Goal: Information Seeking & Learning: Learn about a topic

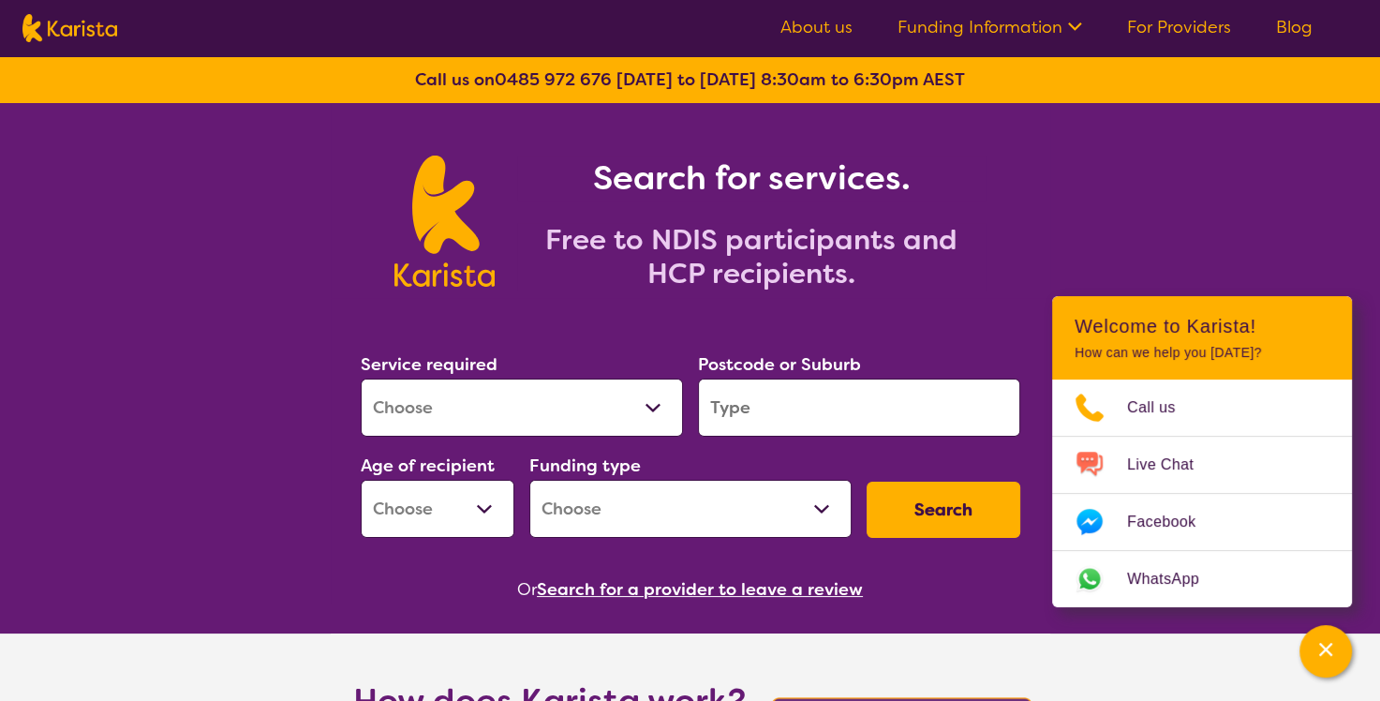
click at [655, 408] on select "Allied Health Assistant Assessment ([MEDICAL_DATA] or [MEDICAL_DATA]) Behaviour…" at bounding box center [522, 408] width 322 height 58
select select "NDIS Support Coordination"
click at [361, 379] on select "Allied Health Assistant Assessment (ADHD or Autism) Behaviour support Counselli…" at bounding box center [522, 408] width 322 height 58
click at [803, 403] on input "search" at bounding box center [859, 408] width 322 height 58
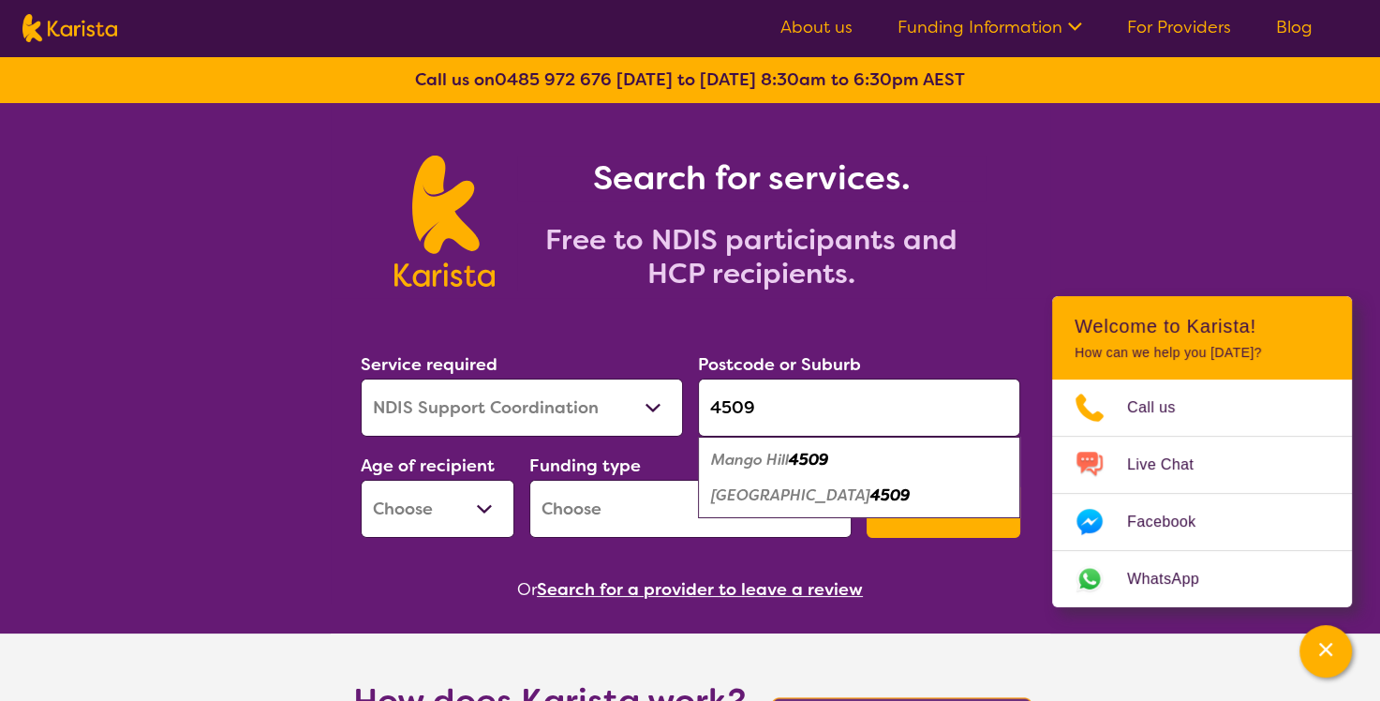
type input "4509"
click at [871, 495] on em "4509" at bounding box center [890, 495] width 39 height 20
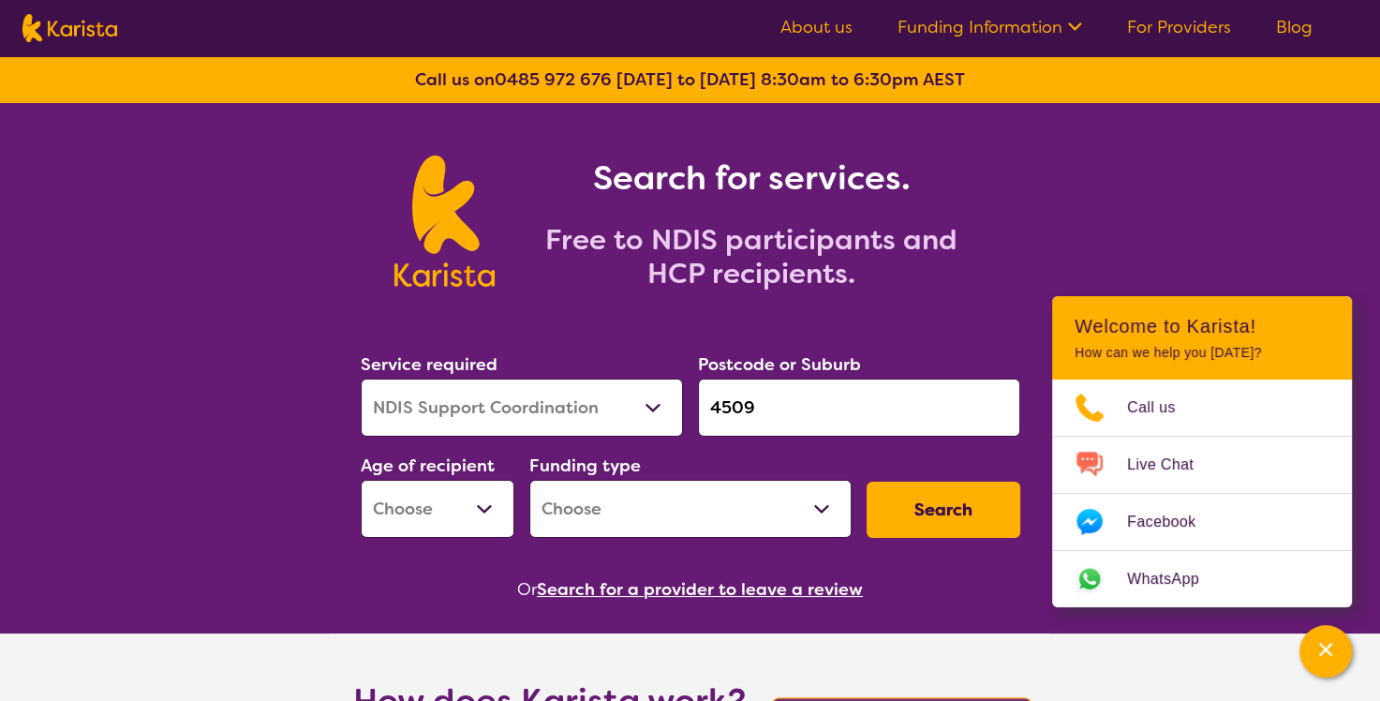
click at [486, 507] on select "Early Childhood - 0 to 9 Child - 10 to 11 Adolescent - 12 to 17 Adult - 18 to 6…" at bounding box center [438, 509] width 154 height 58
select select "AD"
click at [361, 480] on select "Early Childhood - 0 to 9 Child - 10 to 11 Adolescent - 12 to 17 Adult - 18 to 6…" at bounding box center [438, 509] width 154 height 58
click at [825, 505] on select "Home Care Package (HCP) National Disability Insurance Scheme (NDIS) I don't know" at bounding box center [690, 509] width 322 height 58
select select "NDIS"
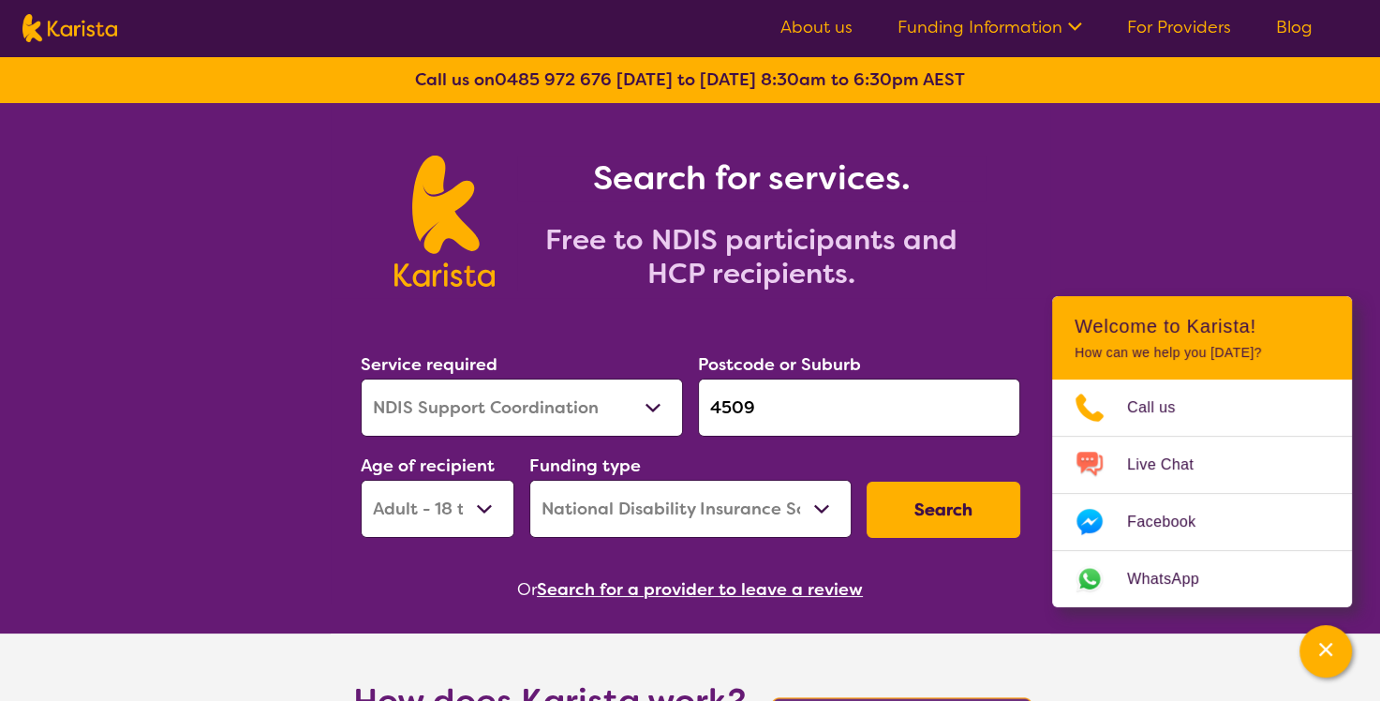
click at [529, 480] on select "Home Care Package (HCP) National Disability Insurance Scheme (NDIS) I don't know" at bounding box center [690, 509] width 322 height 58
click at [941, 505] on button "Search" at bounding box center [944, 510] width 154 height 56
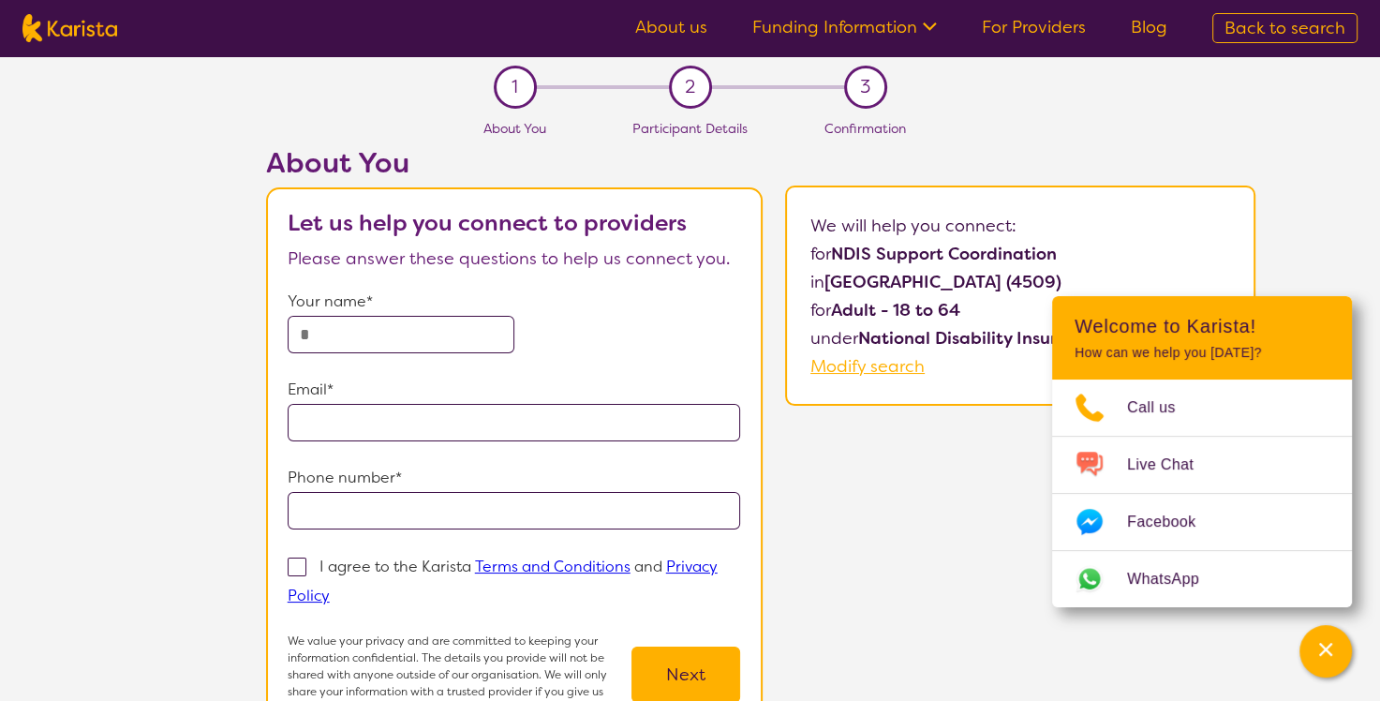
select select "NDIS Support Coordination"
select select "AD"
select select "NDIS"
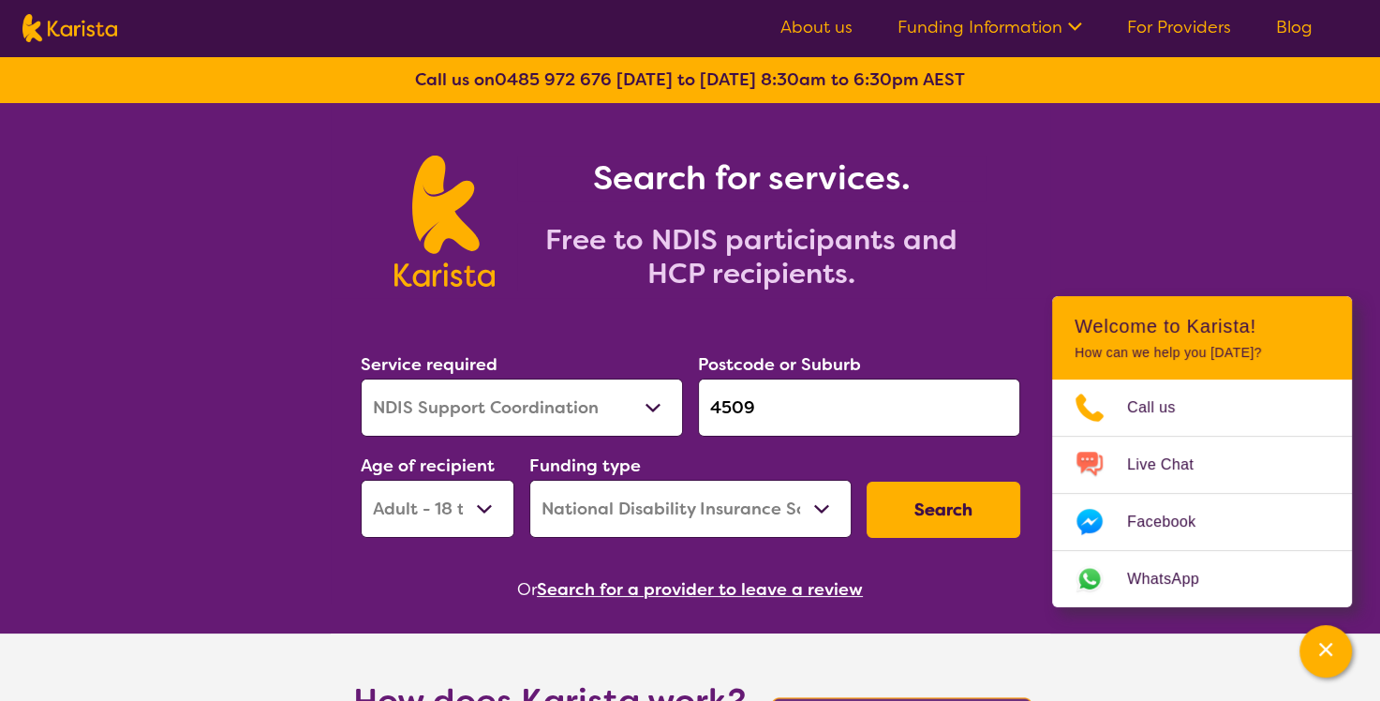
click at [646, 400] on select "Allied Health Assistant Assessment (ADHD or Autism) Behaviour support Counselli…" at bounding box center [522, 408] width 322 height 58
select select "Supported accommodation"
click at [361, 379] on select "Allied Health Assistant Assessment (ADHD or Autism) Behaviour support Counselli…" at bounding box center [522, 408] width 322 height 58
click at [926, 512] on button "Search" at bounding box center [944, 510] width 154 height 56
select select "NDIS"
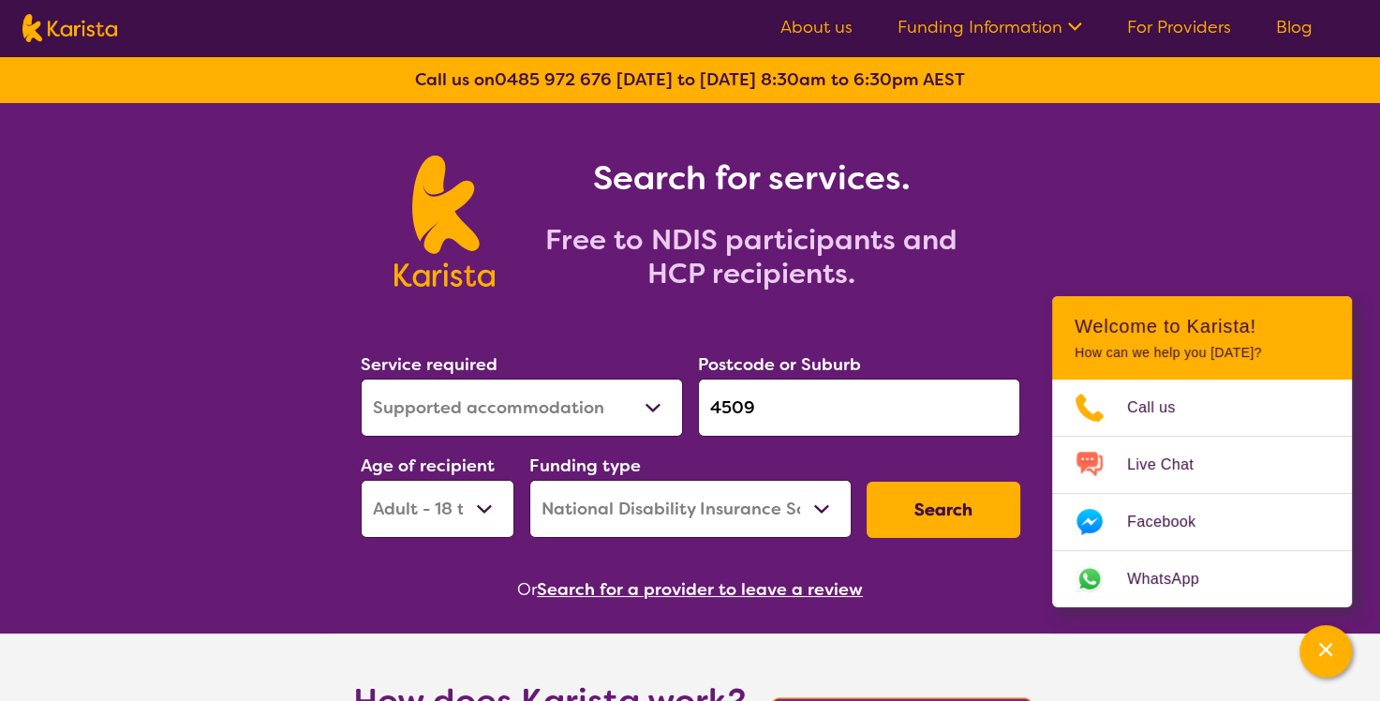
select select "Supported accommodation"
select select "AD"
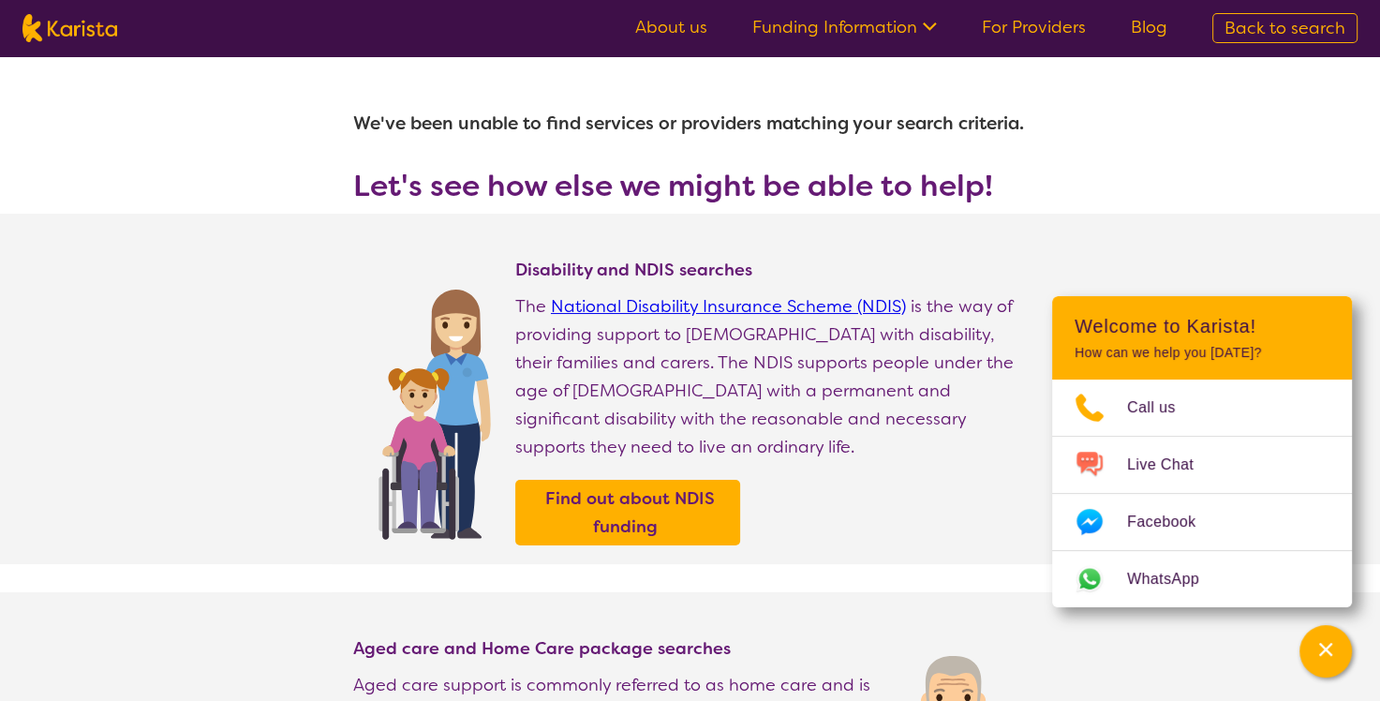
select select "Supported accommodation"
select select "AD"
select select "NDIS"
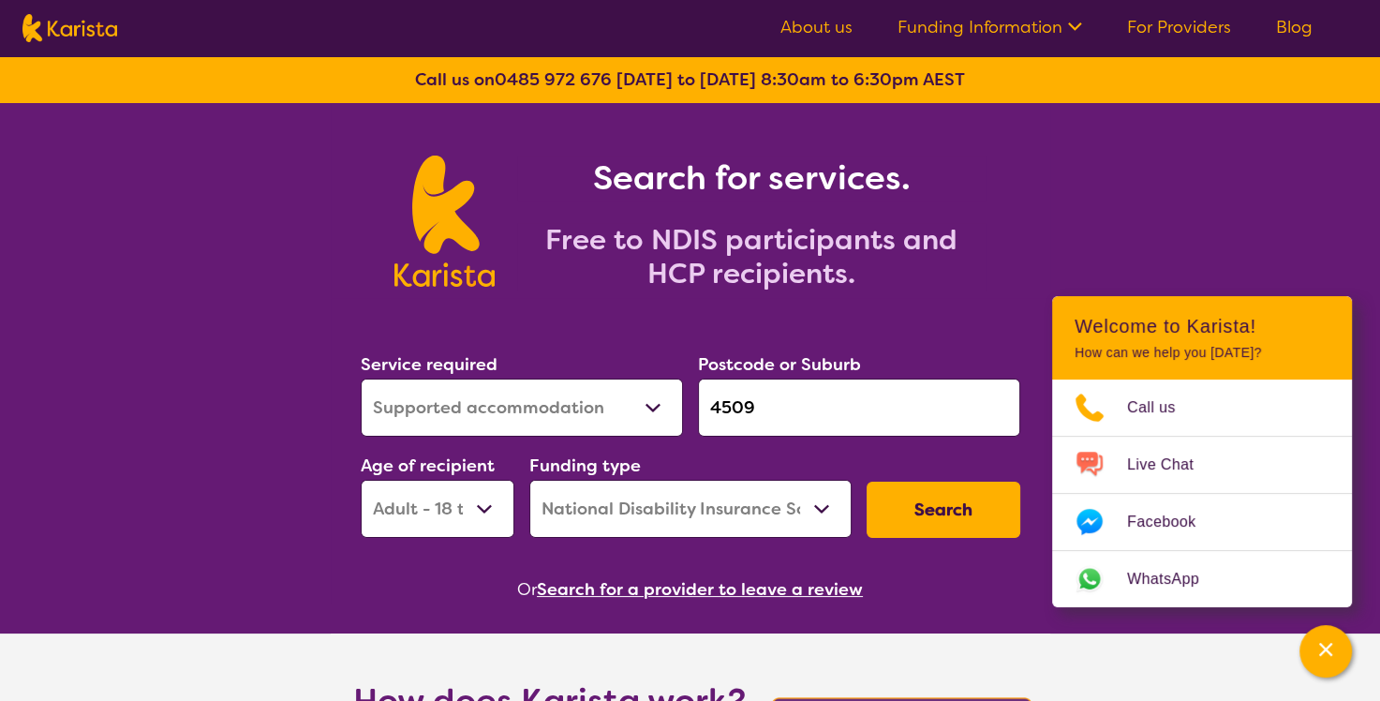
click at [650, 398] on select "Allied Health Assistant Assessment (ADHD or Autism) Behaviour support Counselli…" at bounding box center [522, 408] width 322 height 58
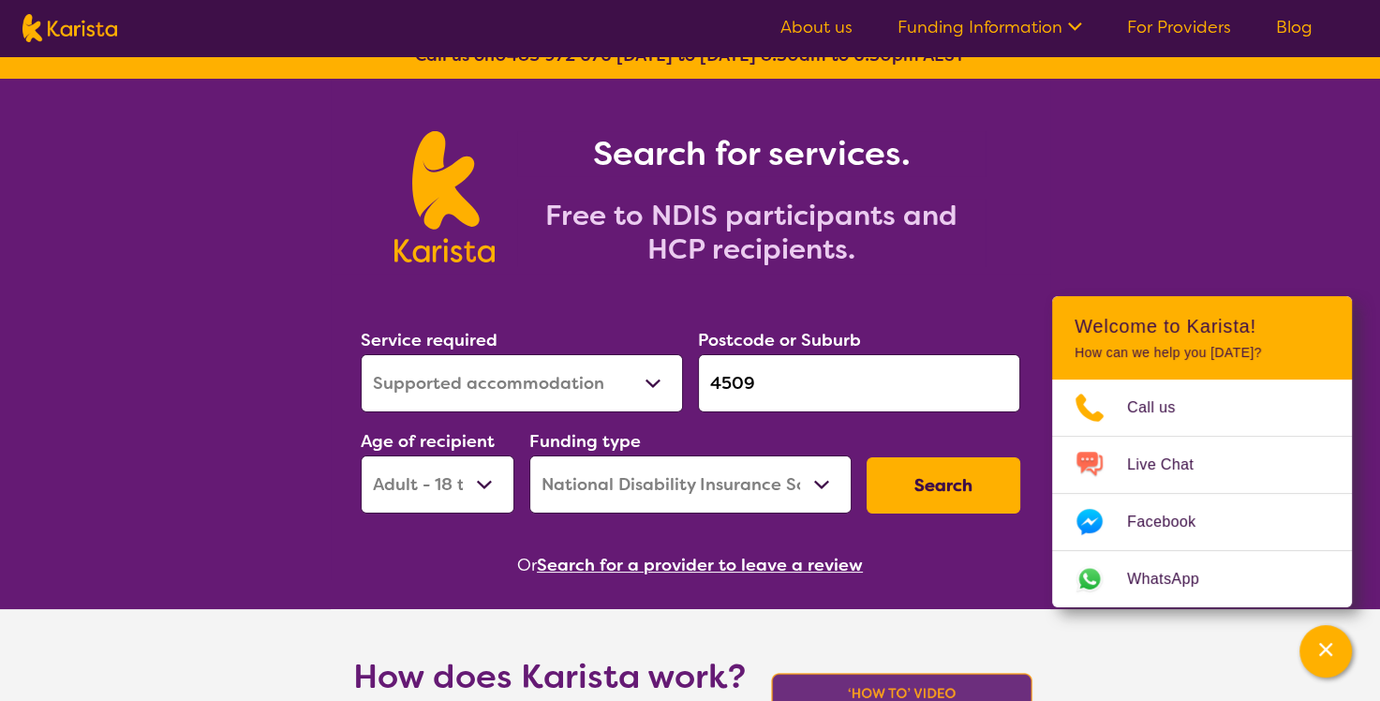
scroll to position [94, 0]
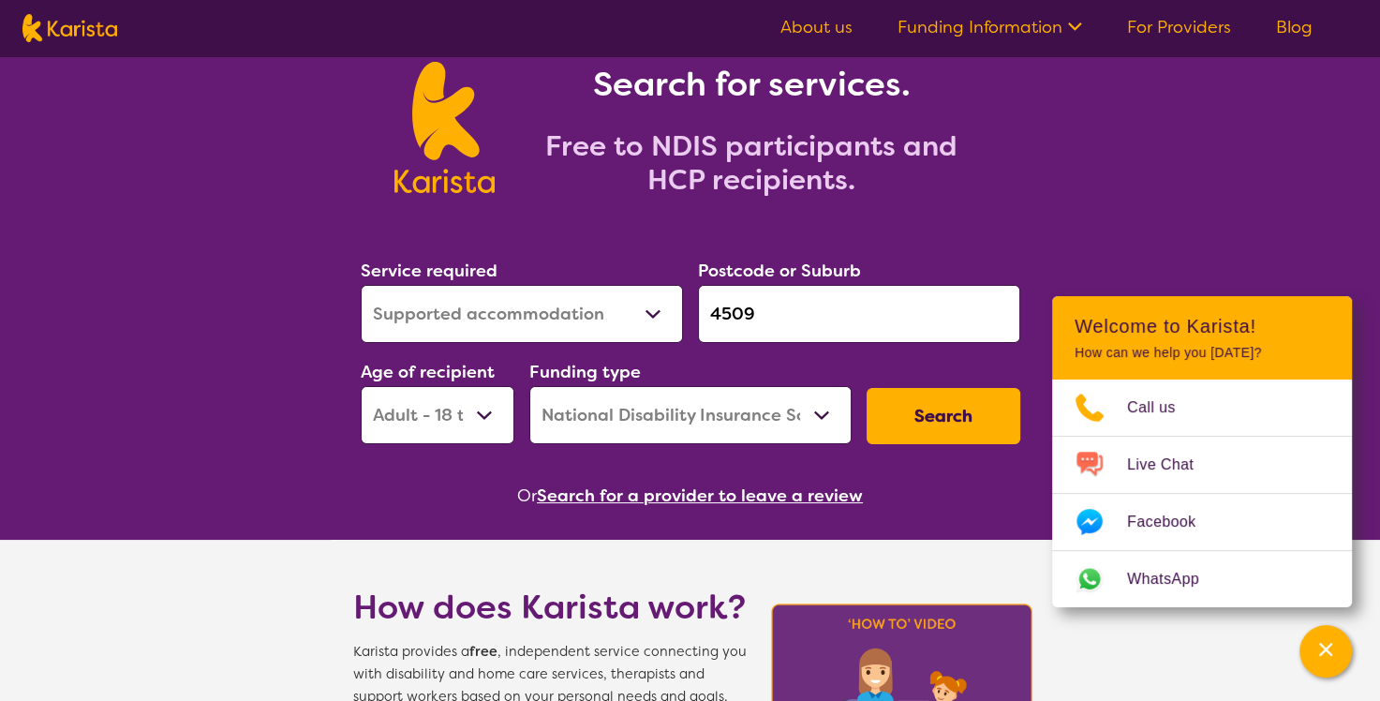
click at [645, 312] on select "Allied Health Assistant Assessment (ADHD or Autism) Behaviour support Counselli…" at bounding box center [522, 314] width 322 height 58
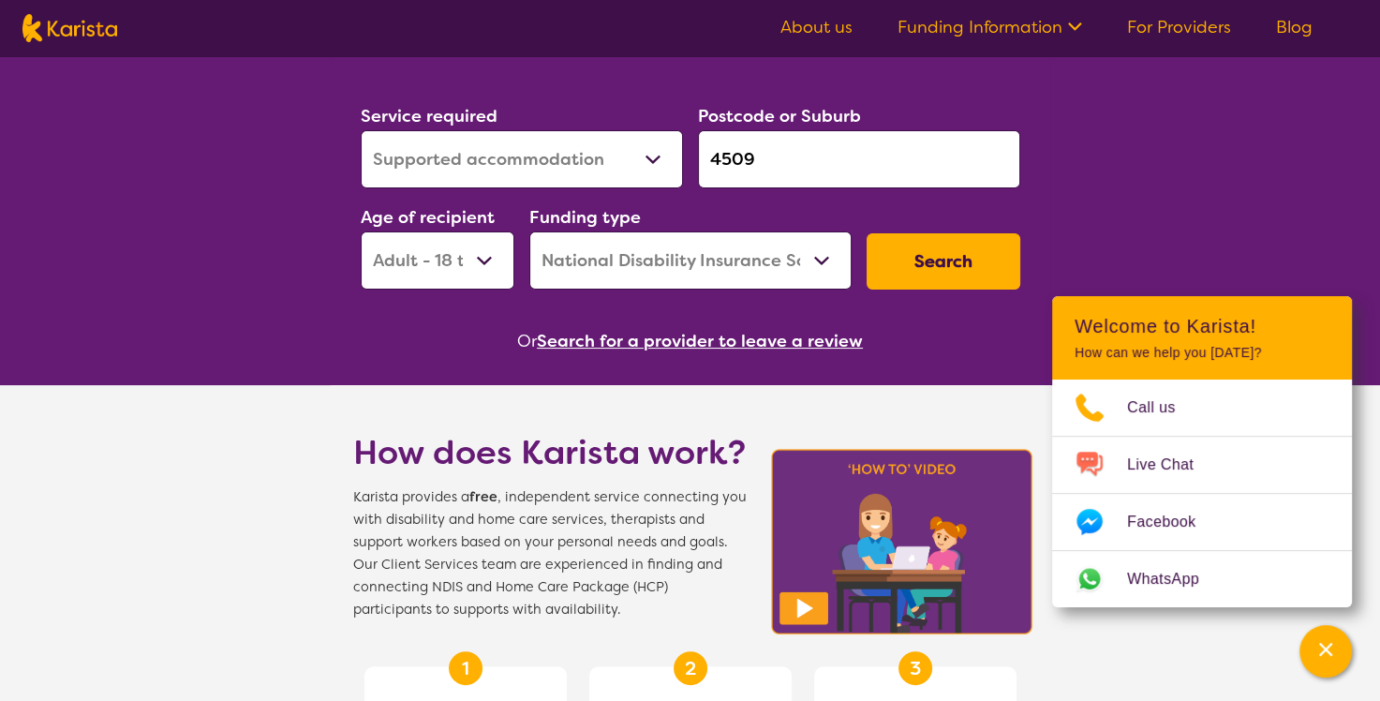
scroll to position [281, 0]
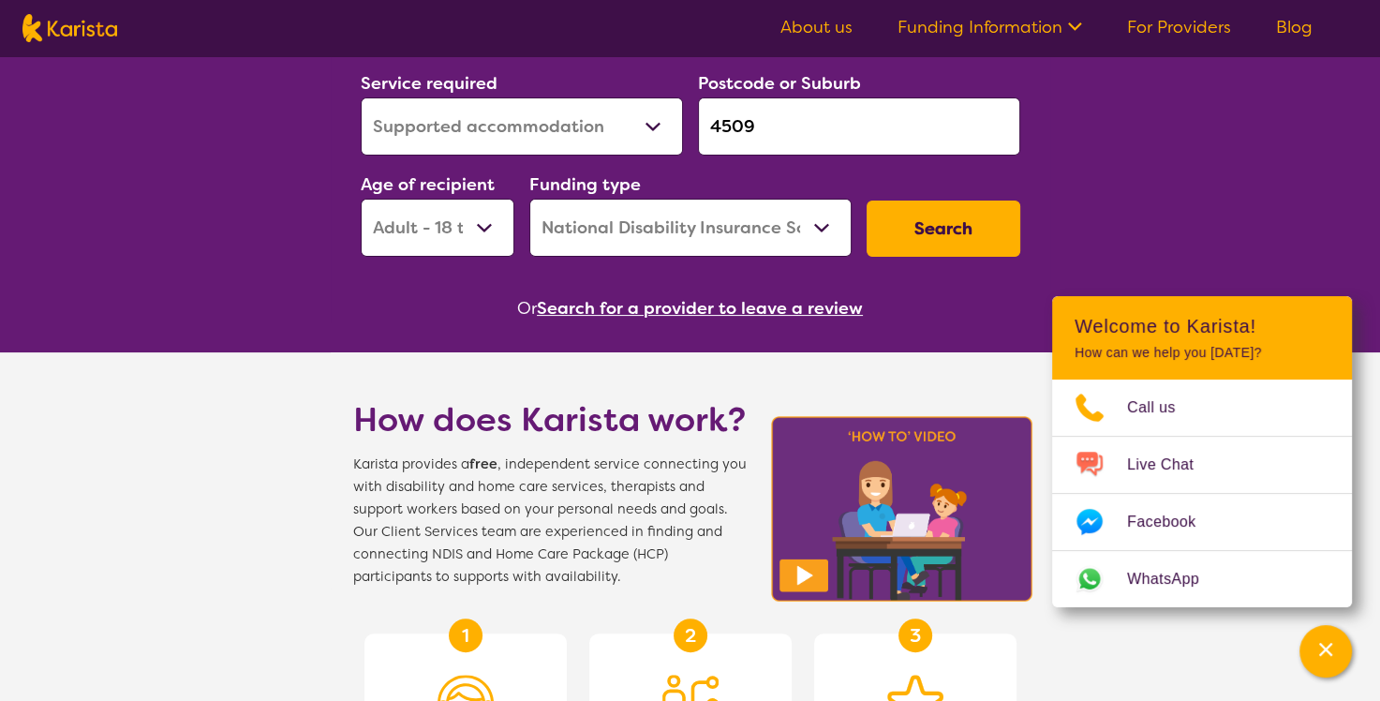
click at [660, 121] on select "Allied Health Assistant Assessment (ADHD or Autism) Behaviour support Counselli…" at bounding box center [522, 126] width 322 height 58
select select "Support worker"
click at [361, 97] on select "Allied Health Assistant Assessment (ADHD or Autism) Behaviour support Counselli…" at bounding box center [522, 126] width 322 height 58
click at [908, 216] on button "Search" at bounding box center [944, 229] width 154 height 56
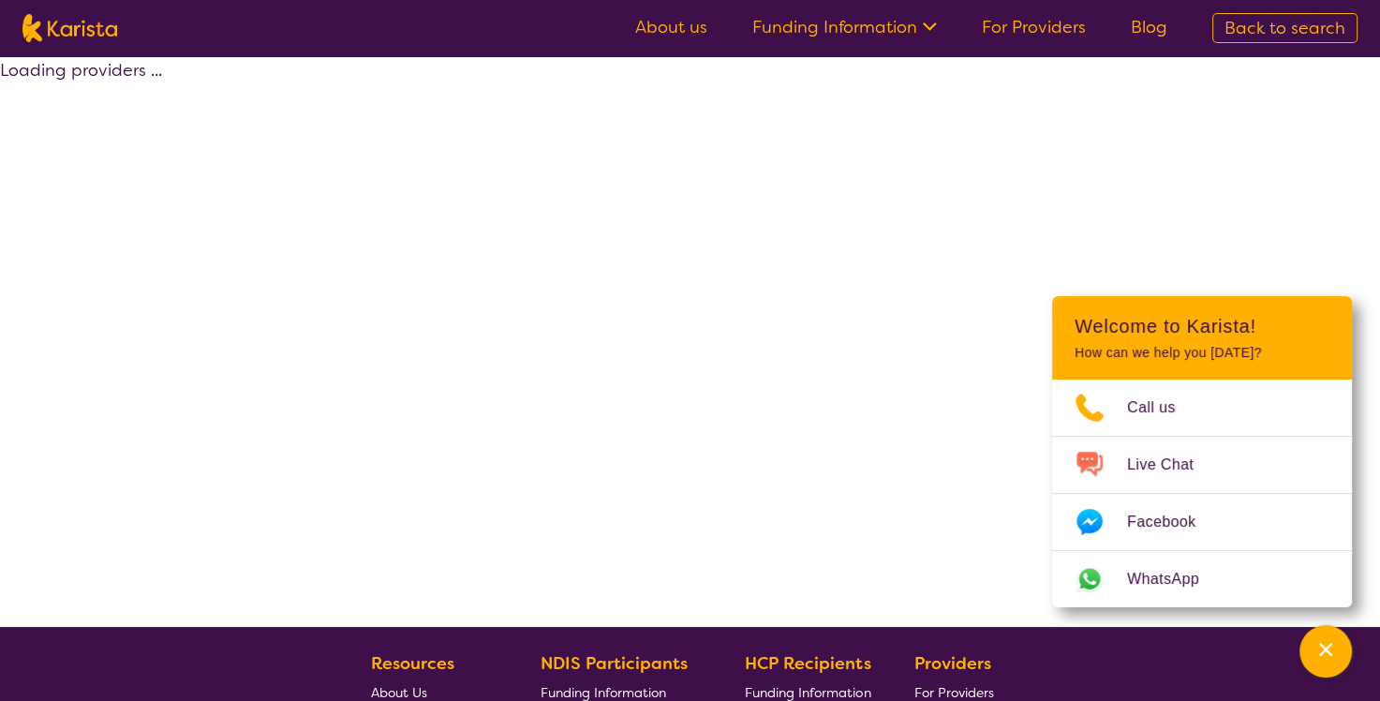
select select "NDIS"
select select "Support worker"
select select "AD"
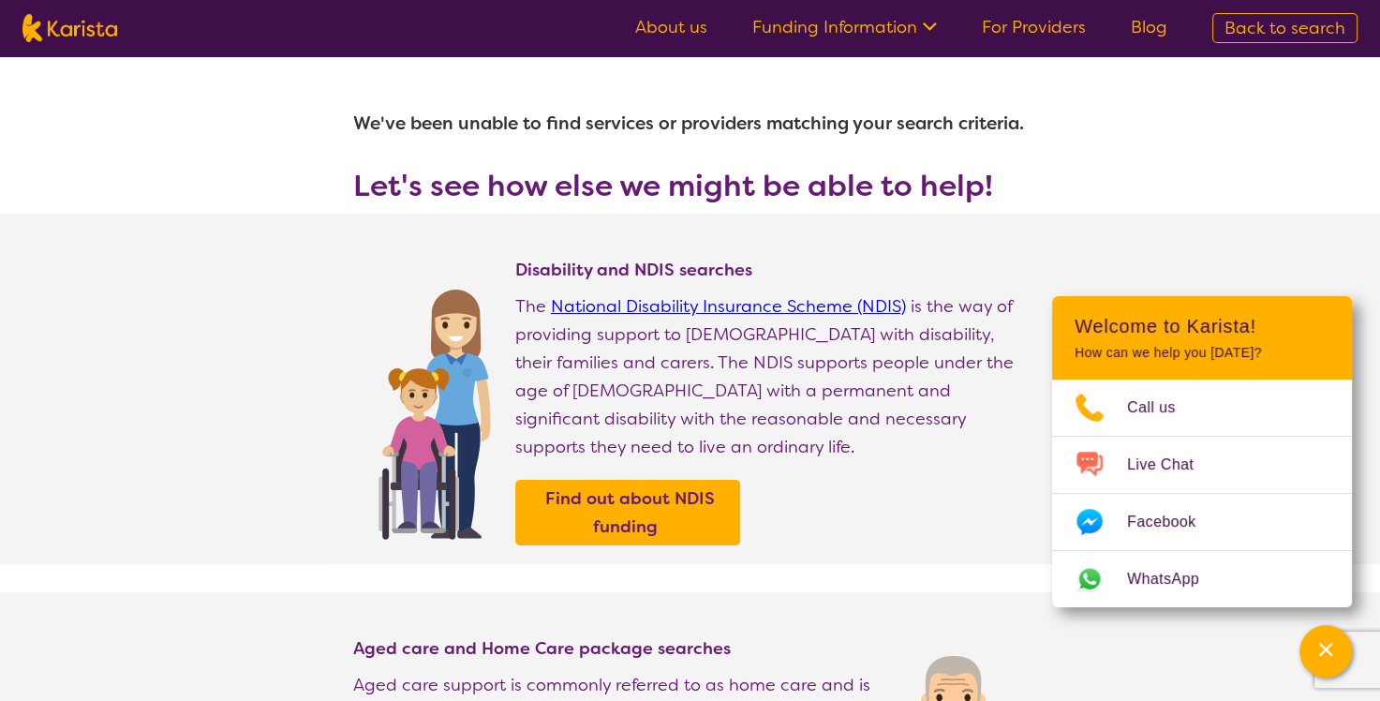
select select "Support worker"
select select "AD"
select select "NDIS"
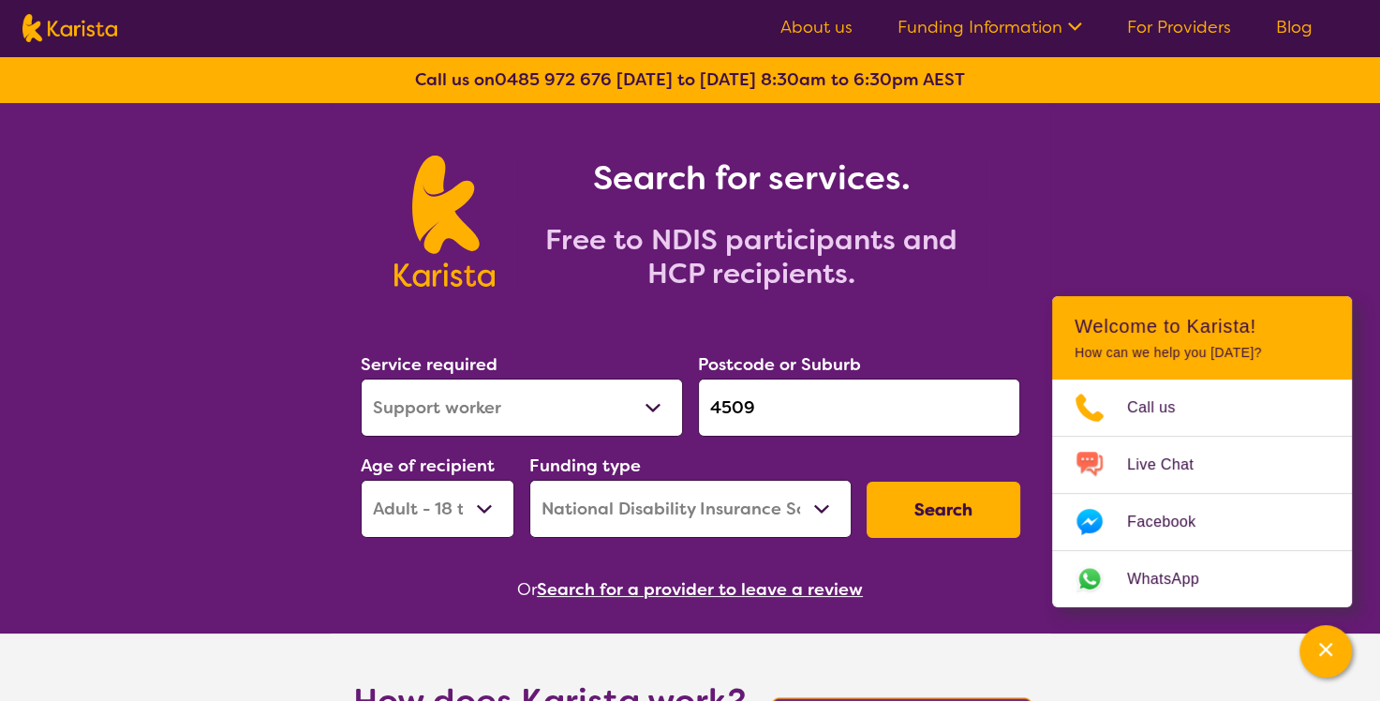
click at [832, 22] on link "About us" at bounding box center [817, 27] width 72 height 22
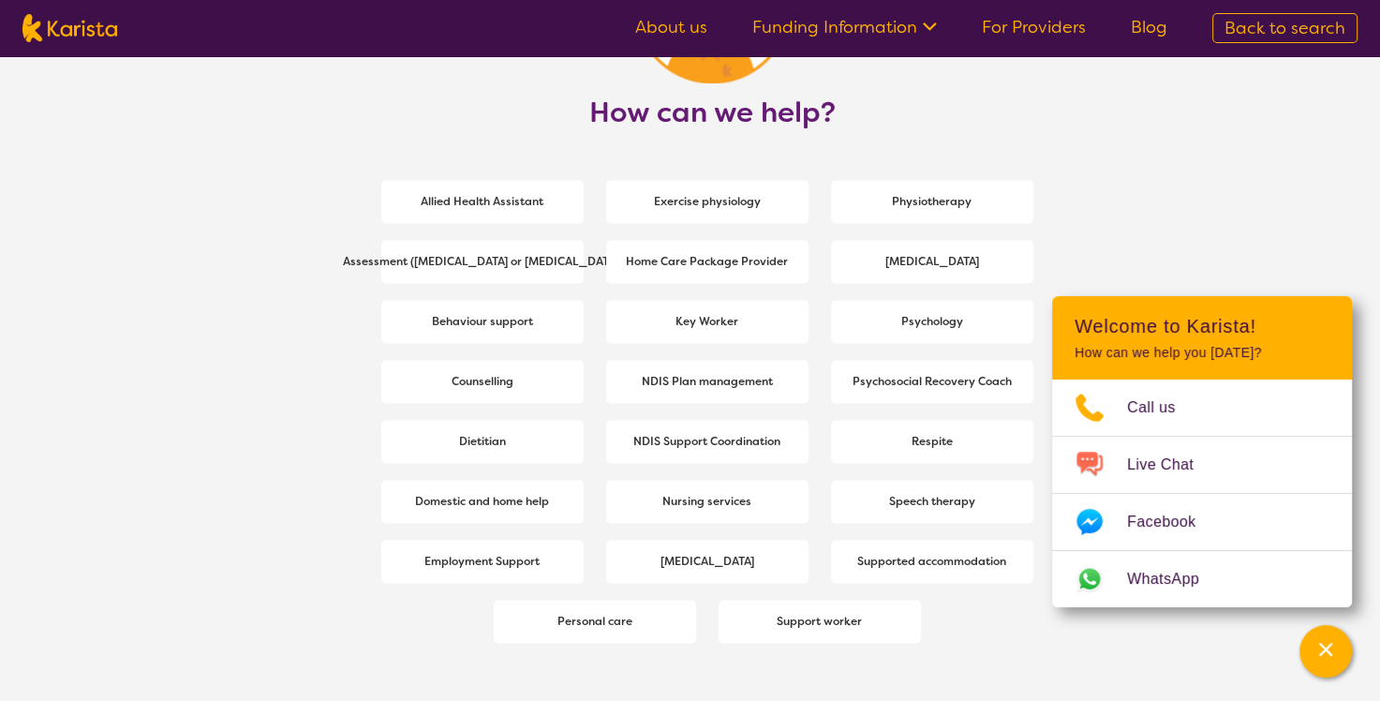
scroll to position [2530, 0]
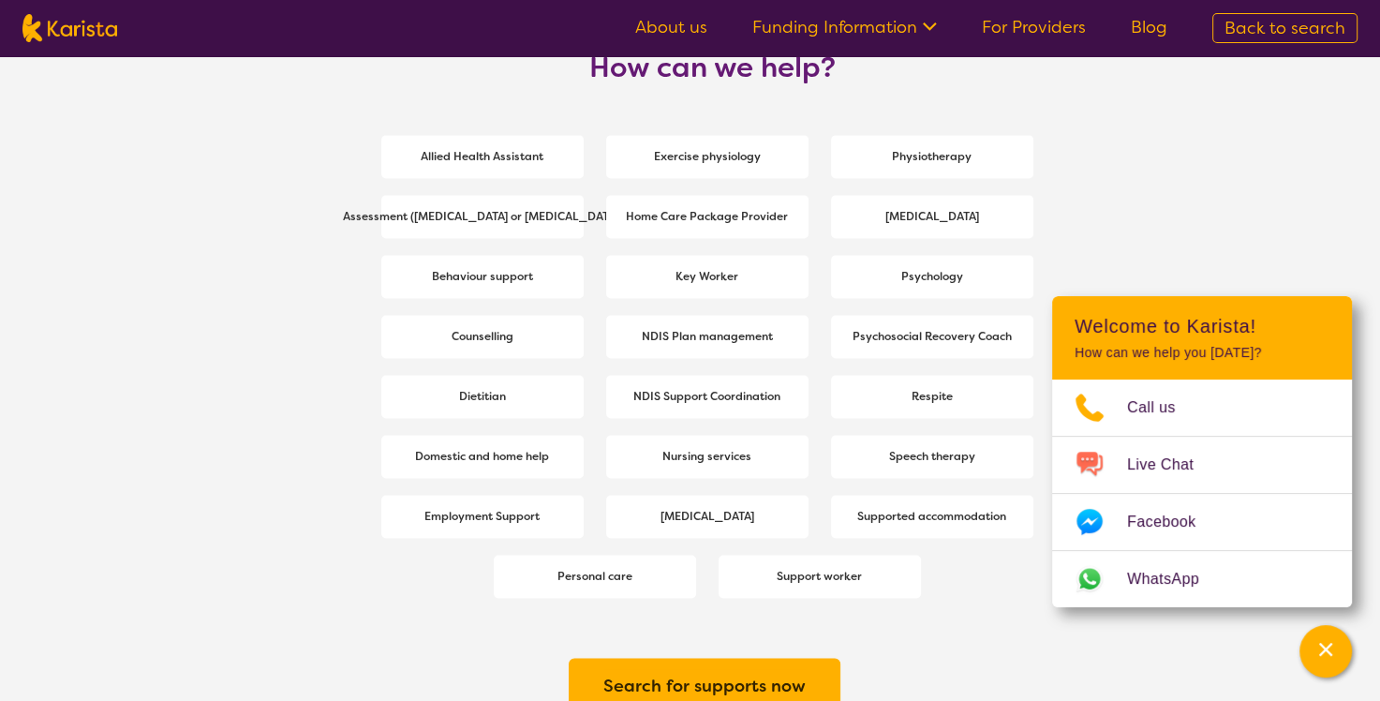
click at [1044, 26] on link "For Providers" at bounding box center [1034, 27] width 104 height 22
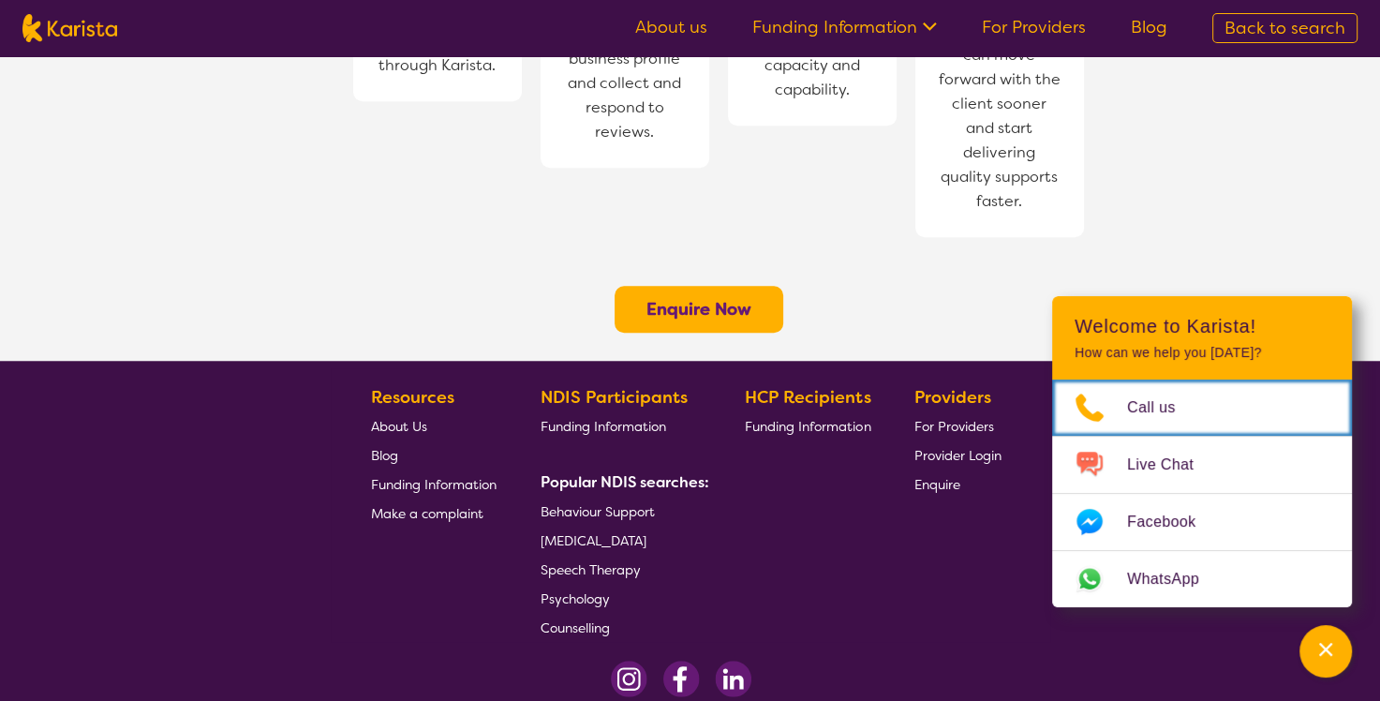
scroll to position [1563, 0]
